Goal: Information Seeking & Learning: Learn about a topic

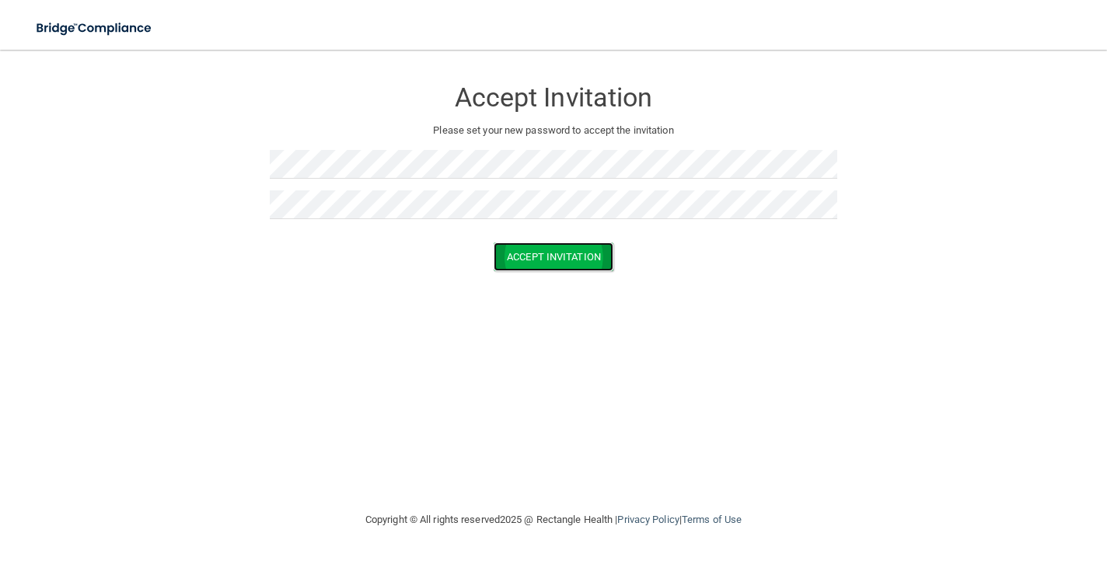
click at [527, 249] on button "Accept Invitation" at bounding box center [554, 257] width 120 height 29
click at [547, 280] on button "Accept Invitation" at bounding box center [554, 279] width 120 height 29
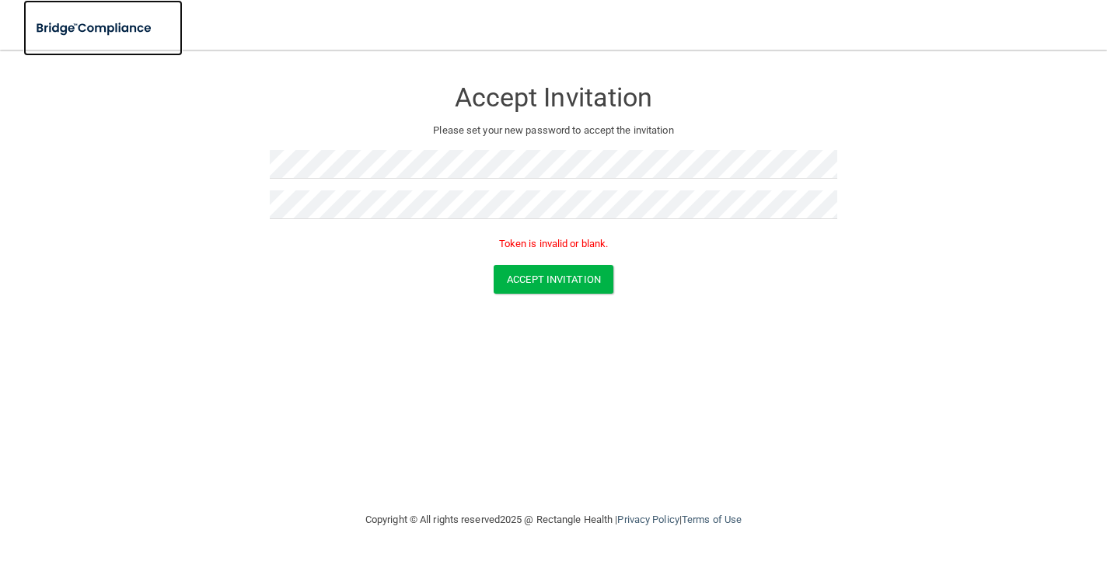
click at [110, 33] on img at bounding box center [94, 28] width 143 height 32
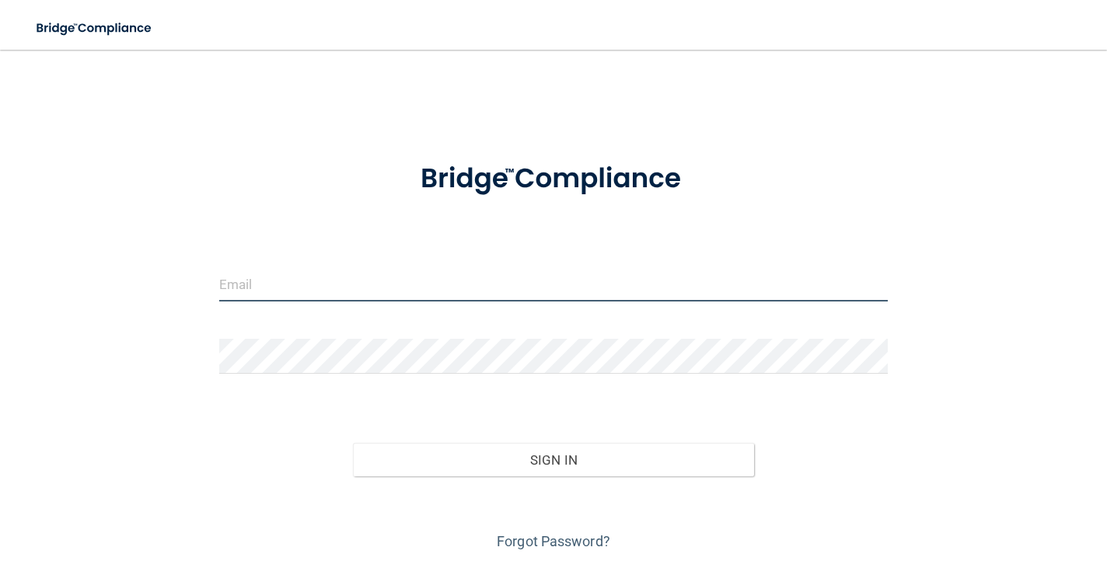
click at [380, 292] on input "email" at bounding box center [553, 284] width 669 height 35
type input "[EMAIL_ADDRESS][DOMAIN_NAME]"
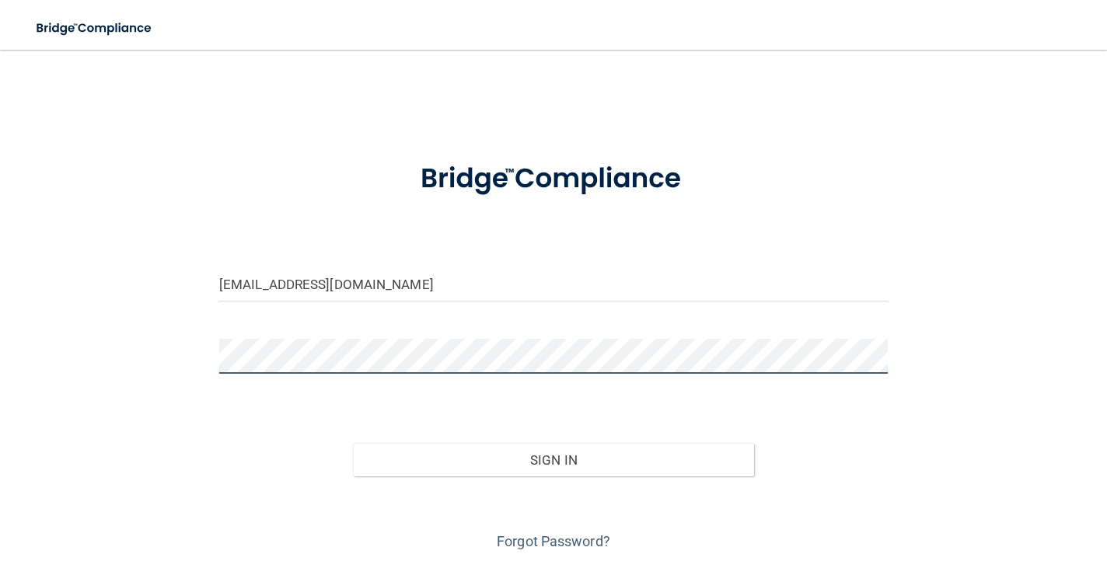
click at [353, 443] on button "Sign In" at bounding box center [553, 460] width 401 height 34
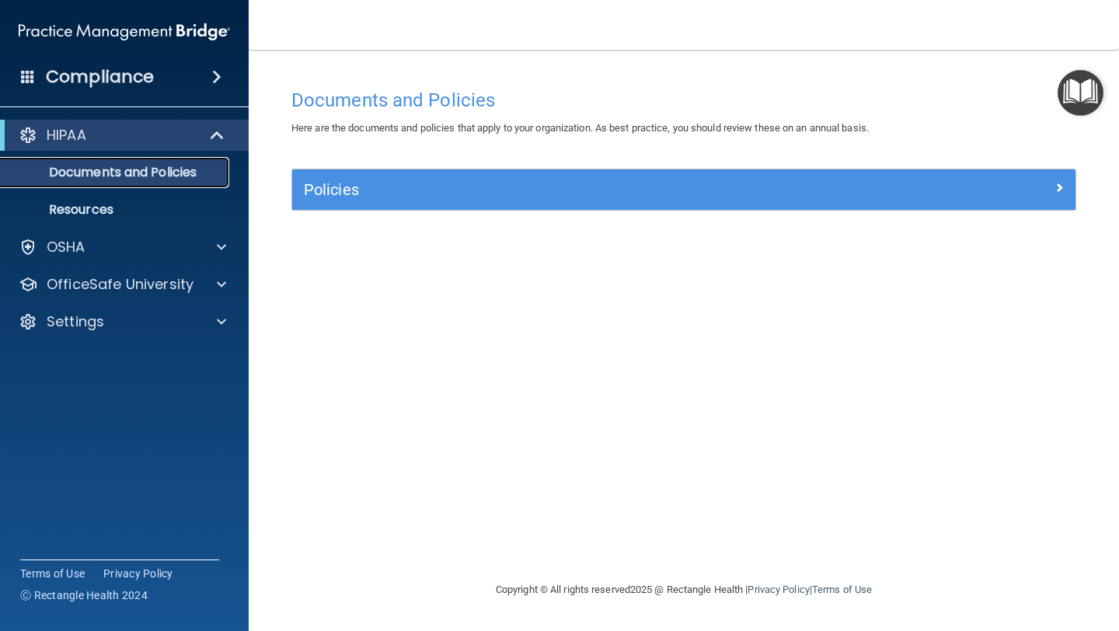
click at [139, 173] on p "Documents and Policies" at bounding box center [116, 173] width 212 height 16
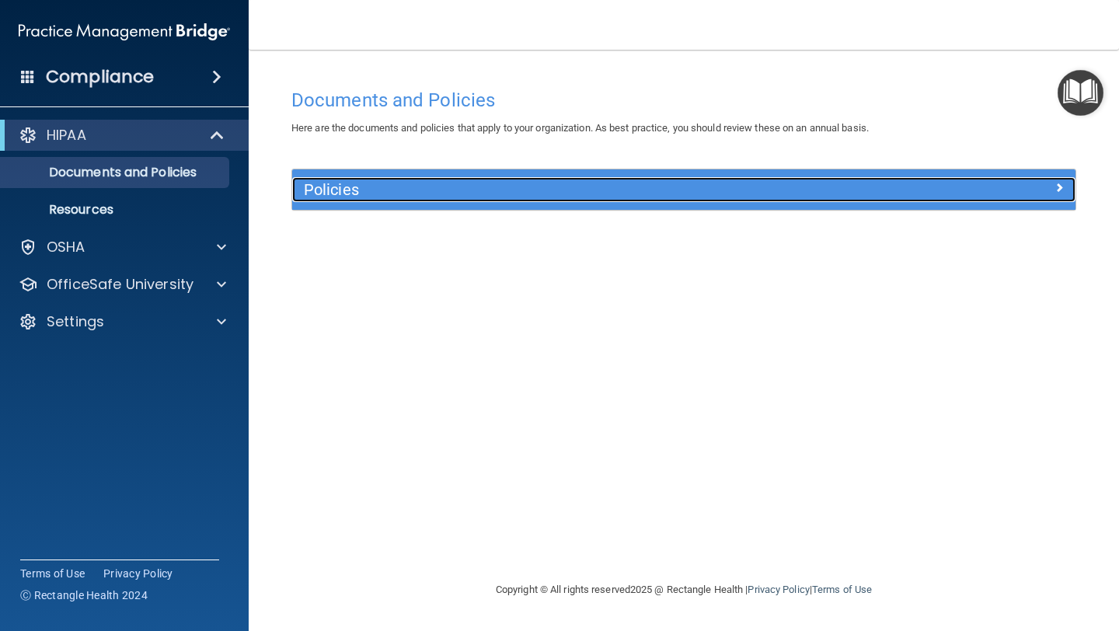
click at [336, 194] on h5 "Policies" at bounding box center [586, 189] width 564 height 17
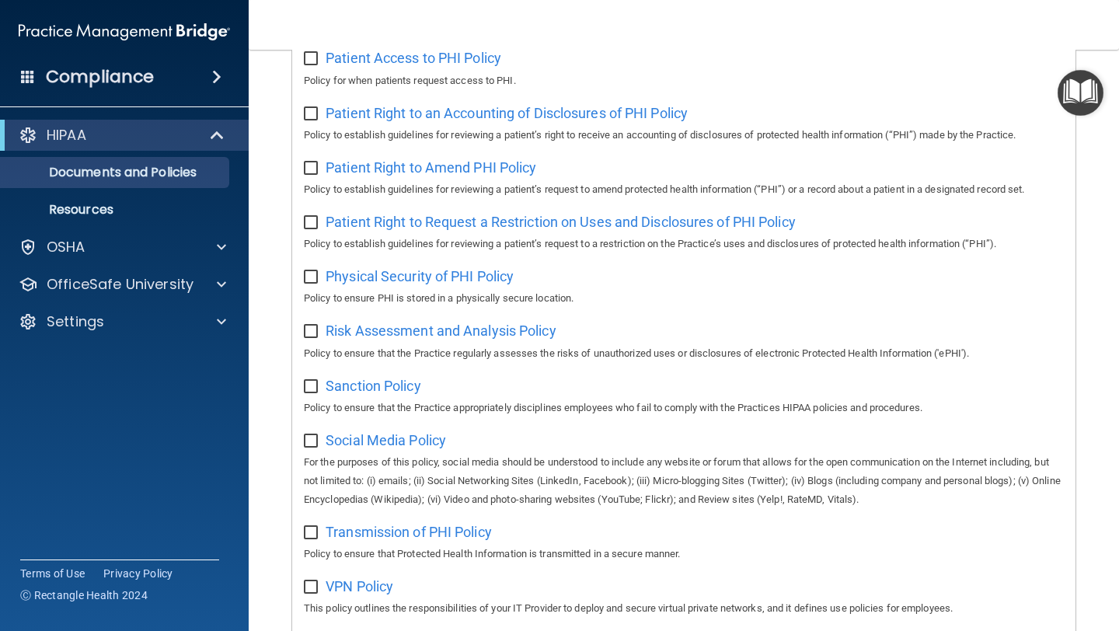
scroll to position [957, 0]
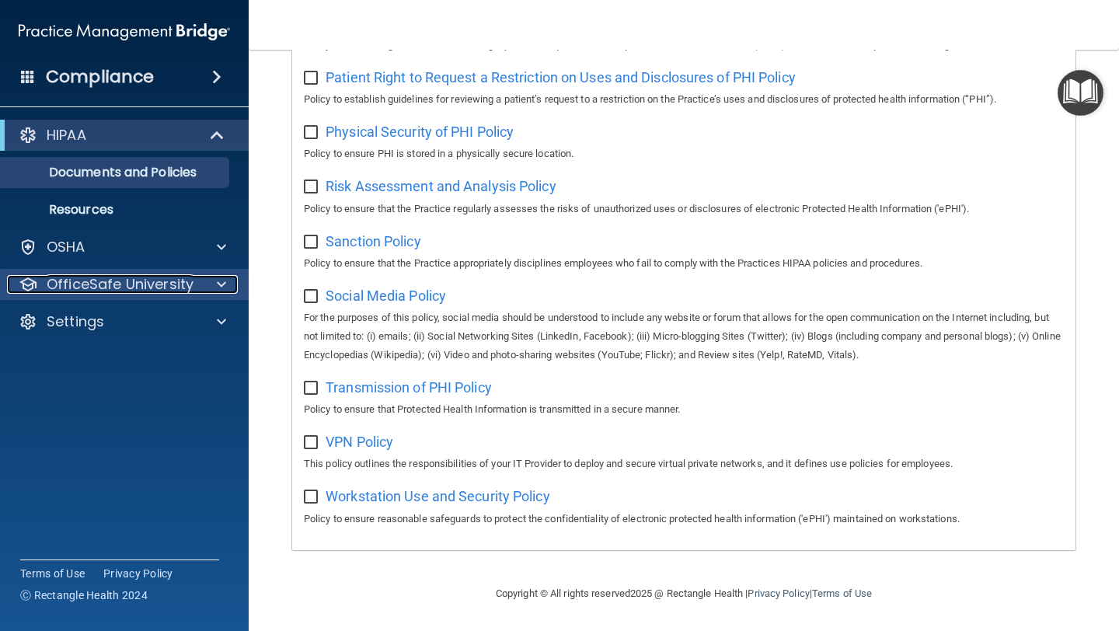
click at [185, 291] on p "OfficeSafe University" at bounding box center [120, 284] width 147 height 19
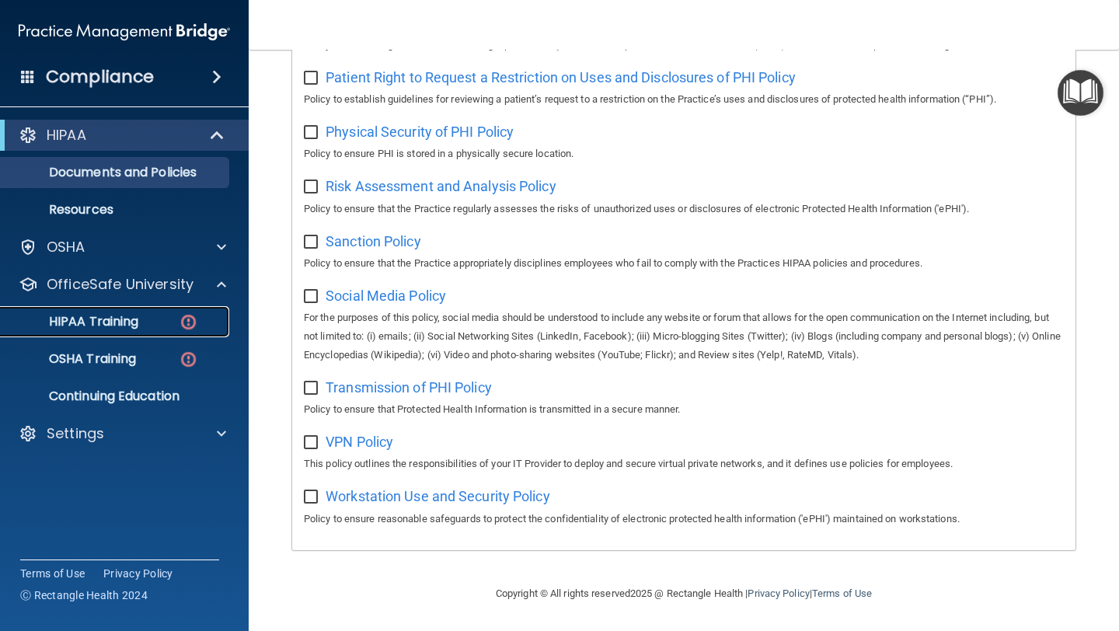
click at [154, 327] on div "HIPAA Training" at bounding box center [116, 322] width 212 height 16
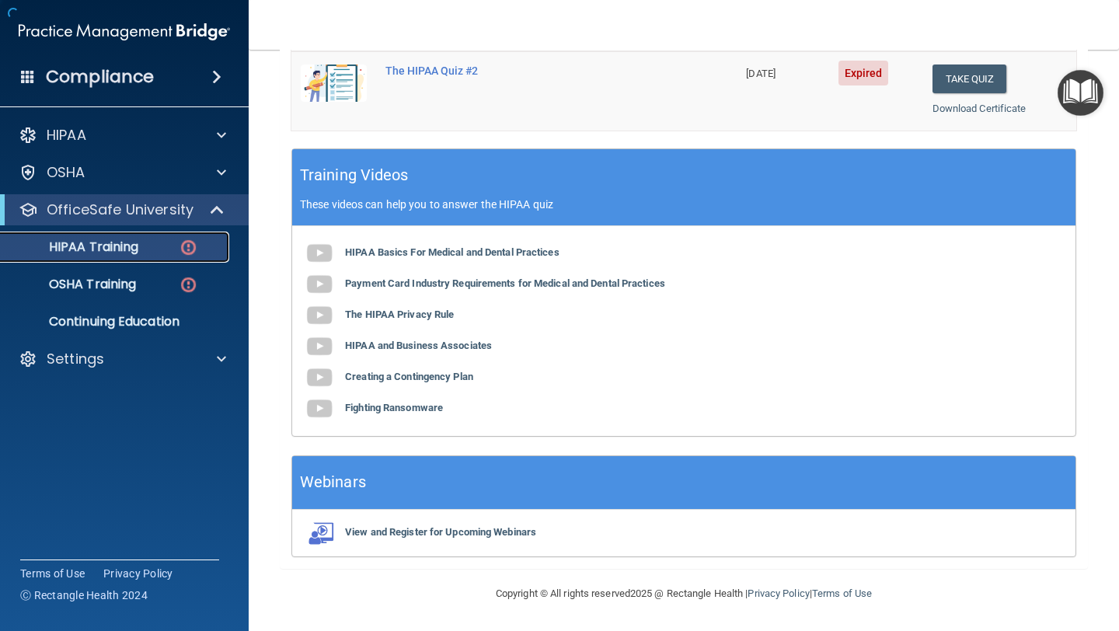
scroll to position [539, 0]
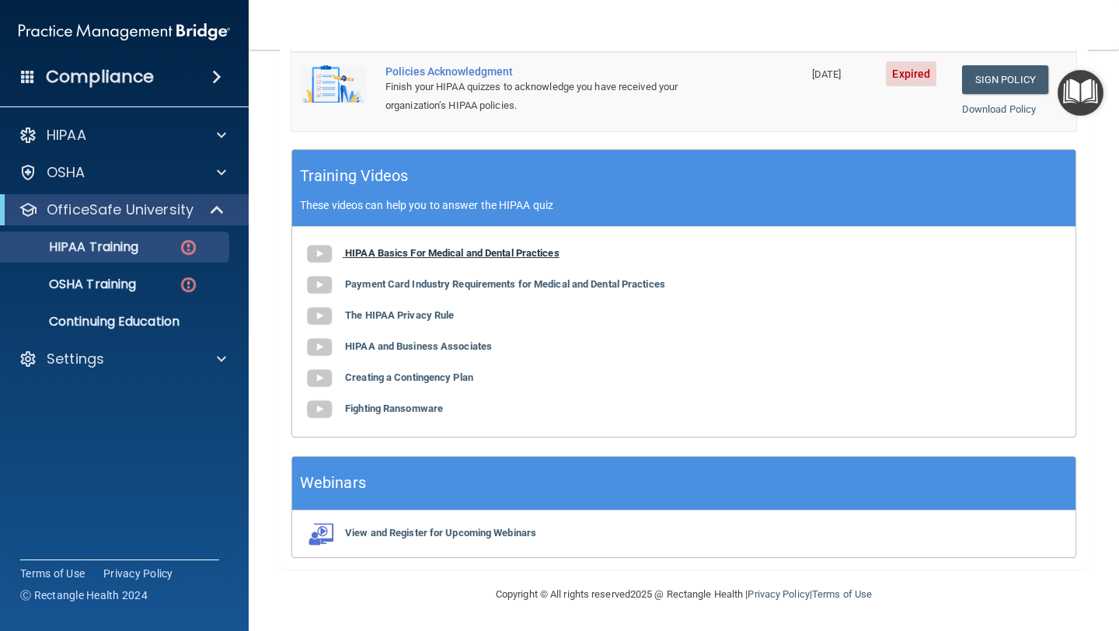
click at [316, 257] on img at bounding box center [319, 254] width 31 height 31
click at [601, 286] on b "Payment Card Industry Requirements for Medical and Dental Practices" at bounding box center [505, 284] width 320 height 12
click at [355, 288] on b "Payment Card Industry Requirements for Medical and Dental Practices" at bounding box center [505, 284] width 320 height 12
